Goal: Check status

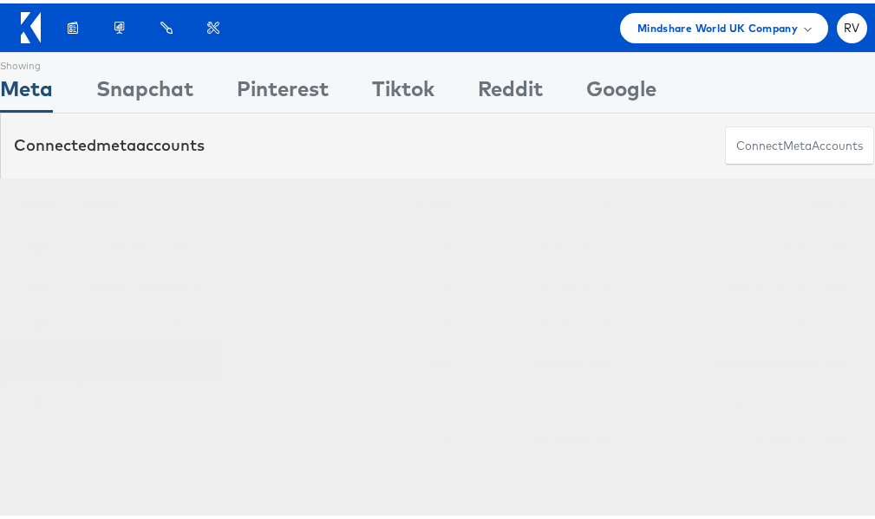
click at [169, 363] on link "TK Maxx DPA - Stitcher" at bounding box center [139, 359] width 104 height 13
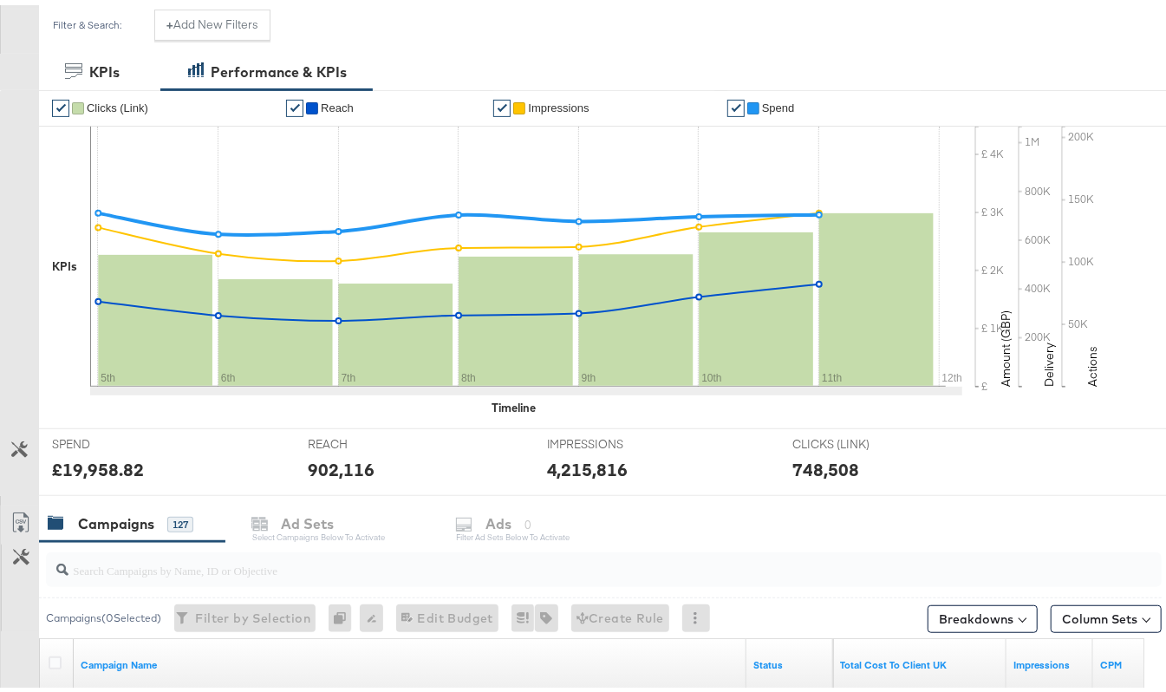
scroll to position [115, 0]
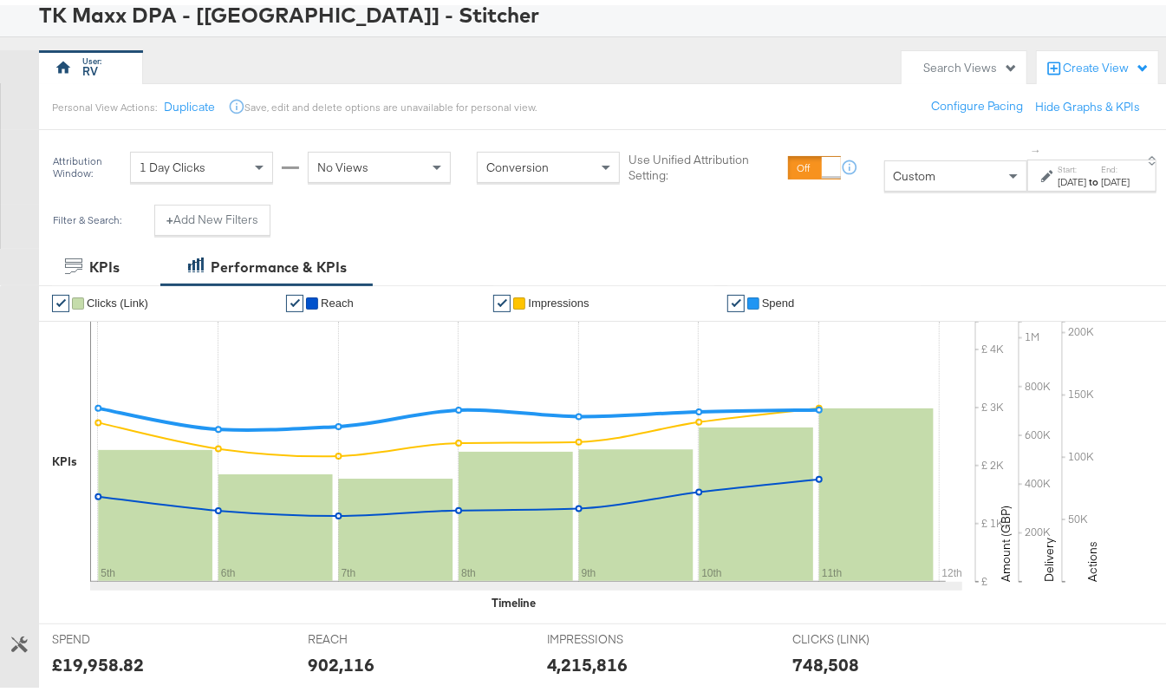
click at [1058, 178] on div "[DATE]" at bounding box center [1072, 177] width 29 height 14
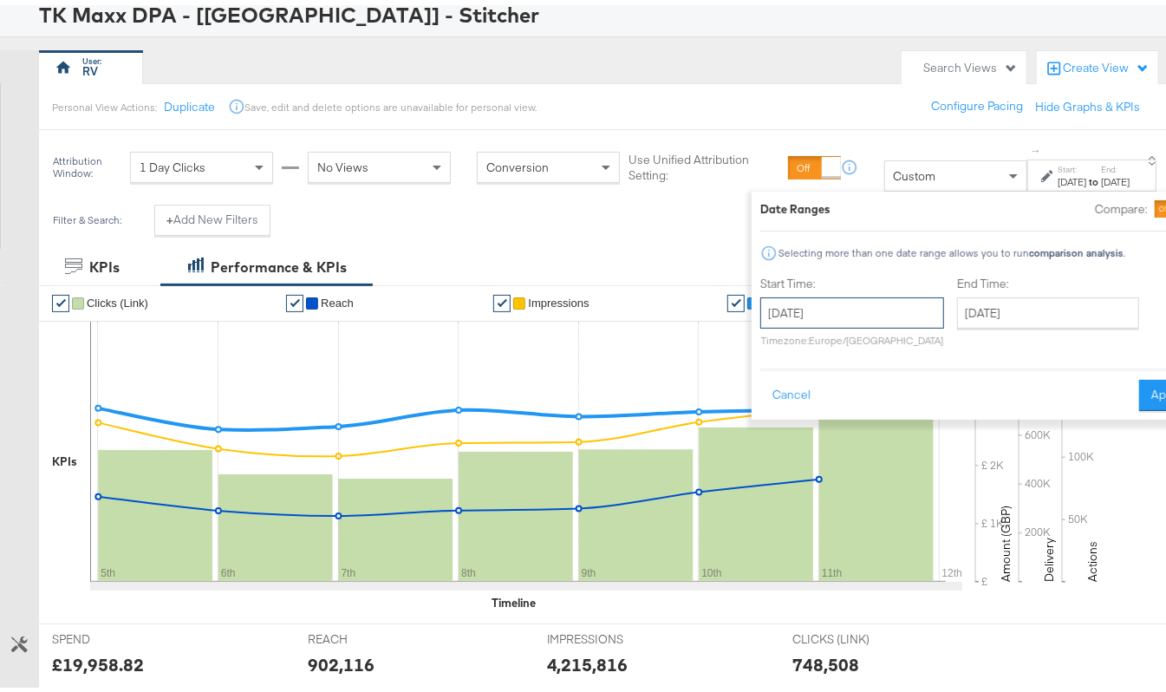
click at [763, 313] on input "[DATE]" at bounding box center [853, 307] width 184 height 31
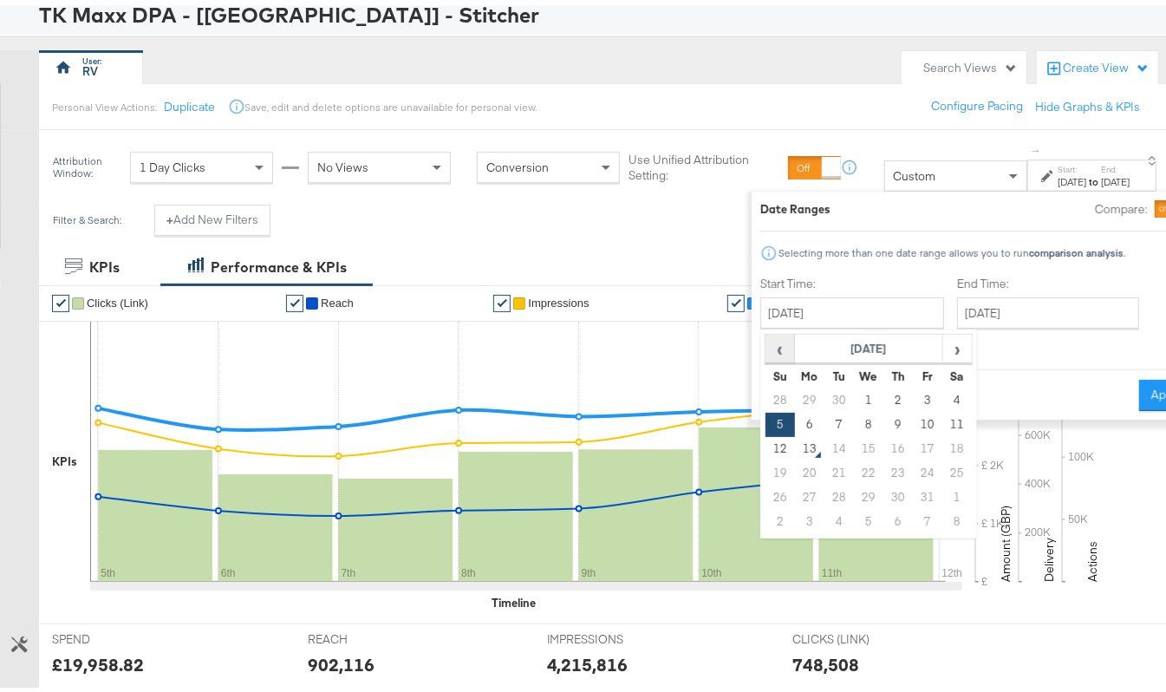
click at [767, 345] on span "‹" at bounding box center [780, 343] width 27 height 26
click at [767, 348] on span "‹" at bounding box center [780, 343] width 27 height 26
click at [794, 417] on td "4" at bounding box center [808, 420] width 29 height 24
type input "[DATE]"
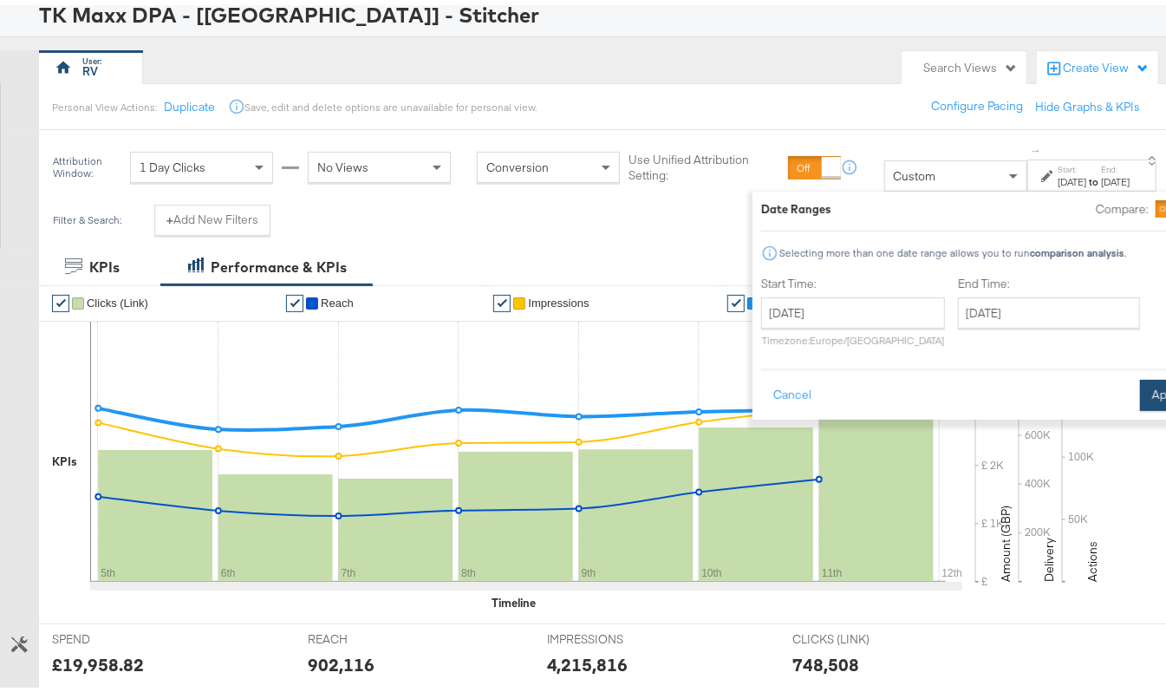
click at [1140, 401] on button "Apply" at bounding box center [1167, 390] width 55 height 31
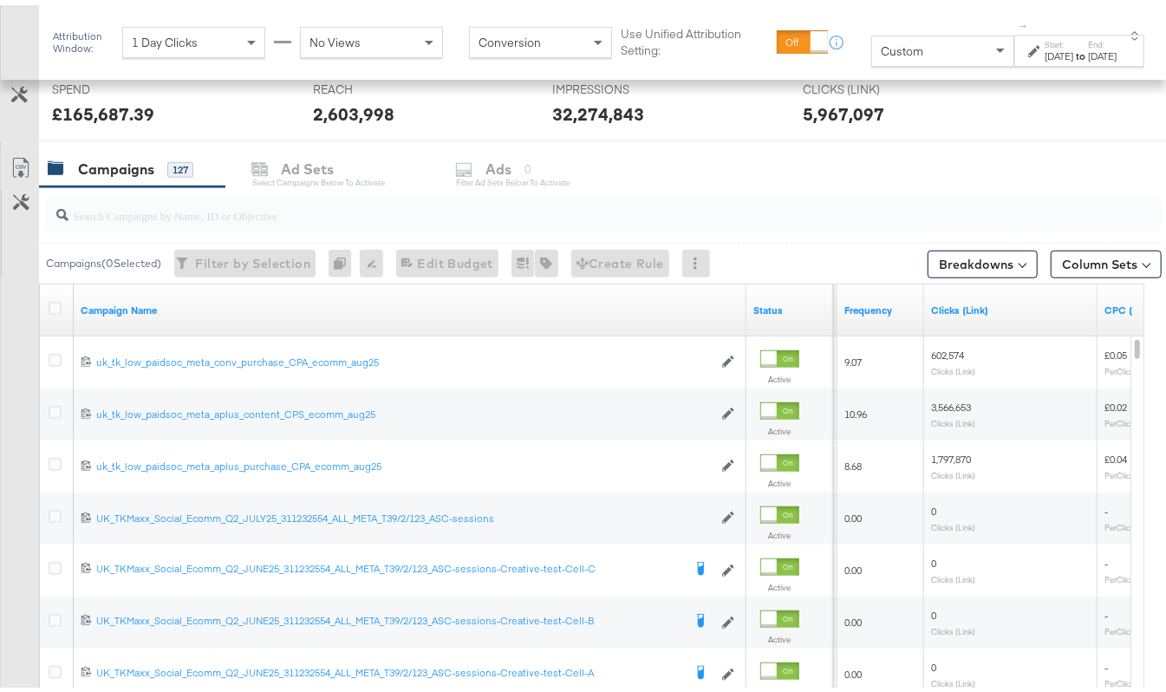
scroll to position [709, 0]
